Goal: Use online tool/utility: Utilize a website feature to perform a specific function

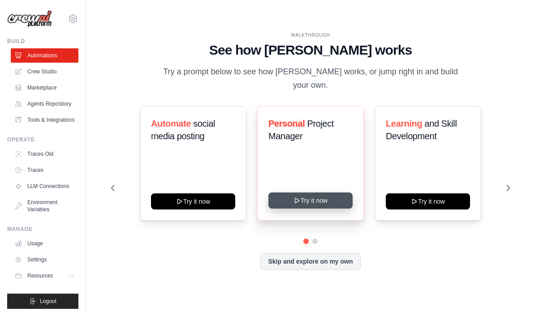
click at [314, 207] on button "Try it now" at bounding box center [310, 201] width 84 height 16
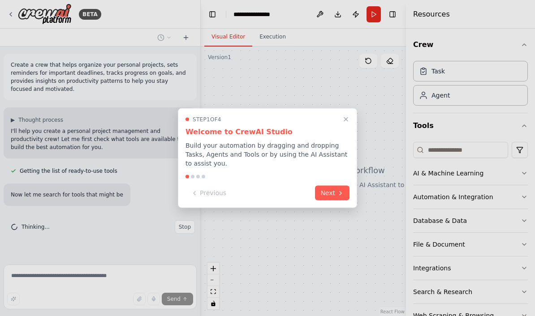
scroll to position [13, 0]
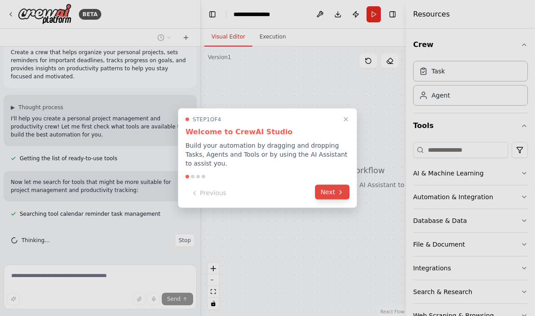
click at [339, 196] on icon at bounding box center [340, 192] width 7 height 7
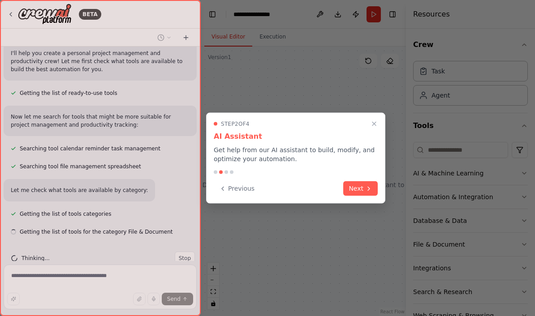
scroll to position [96, 0]
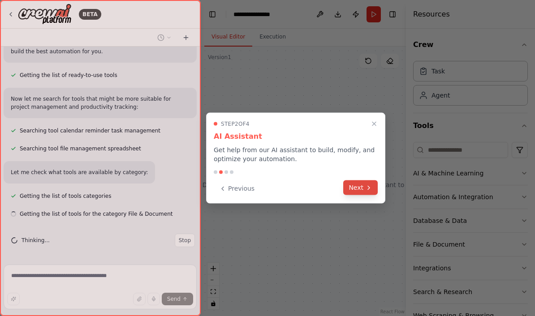
click at [368, 187] on icon at bounding box center [368, 187] width 7 height 7
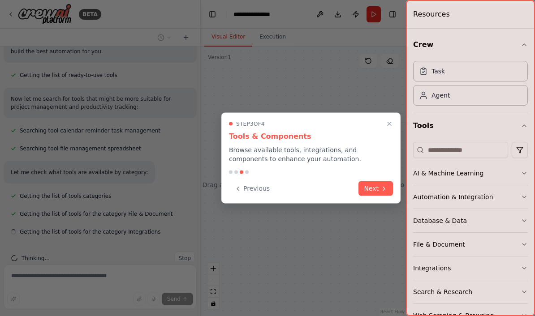
scroll to position [114, 0]
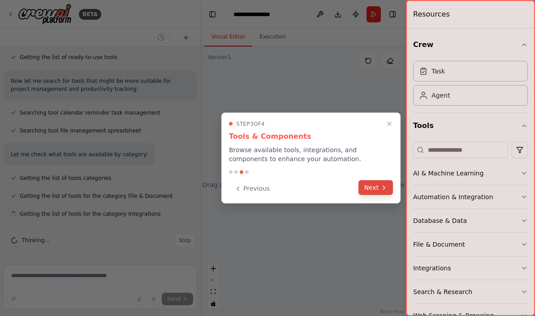
click at [377, 191] on button "Next" at bounding box center [375, 188] width 34 height 15
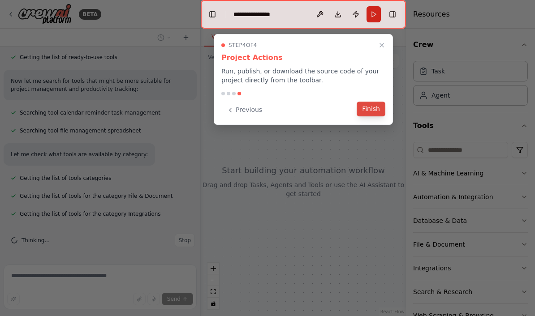
click at [379, 111] on button "Finish" at bounding box center [371, 109] width 29 height 15
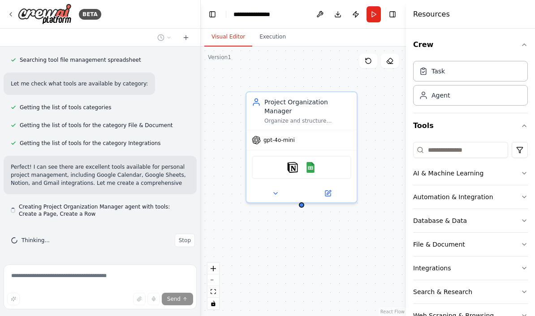
scroll to position [193, 0]
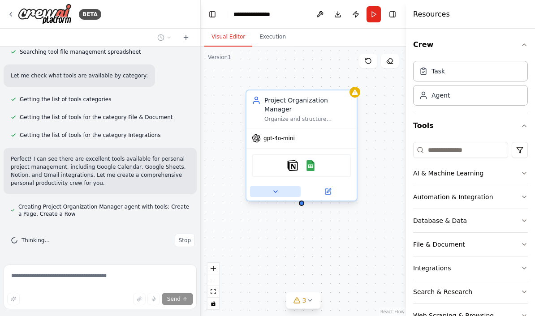
click at [282, 191] on button at bounding box center [275, 191] width 51 height 11
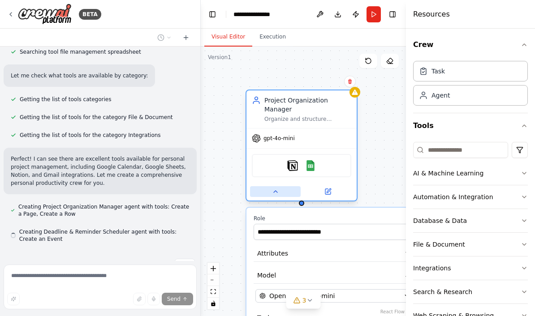
scroll to position [218, 0]
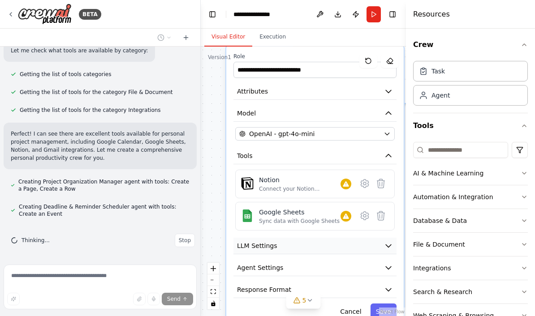
click at [384, 249] on icon "button" at bounding box center [388, 245] width 9 height 9
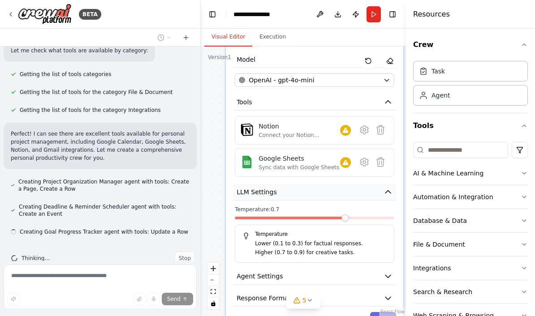
scroll to position [236, 0]
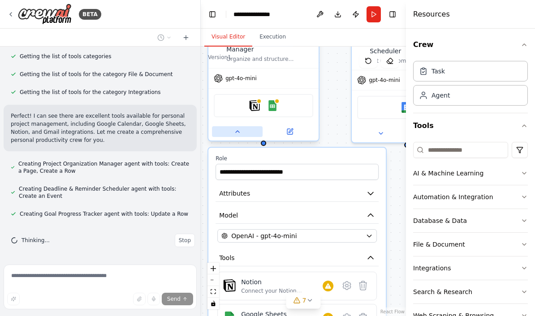
click at [241, 132] on icon at bounding box center [237, 131] width 7 height 7
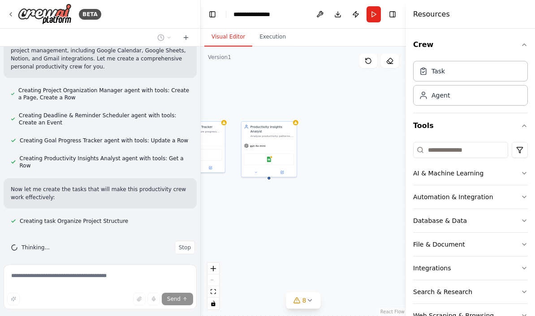
scroll to position [327, 0]
